Goal: Register for event/course

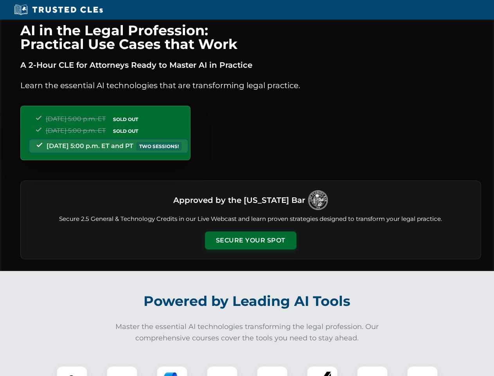
click at [250, 240] on button "Secure Your Spot" at bounding box center [251, 240] width 92 height 18
click at [72, 370] on img at bounding box center [72, 381] width 23 height 23
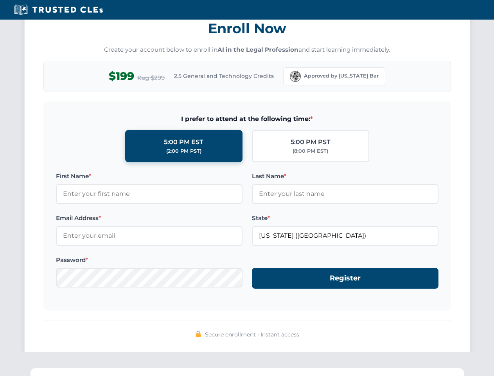
scroll to position [768, 0]
